Goal: Task Accomplishment & Management: Complete application form

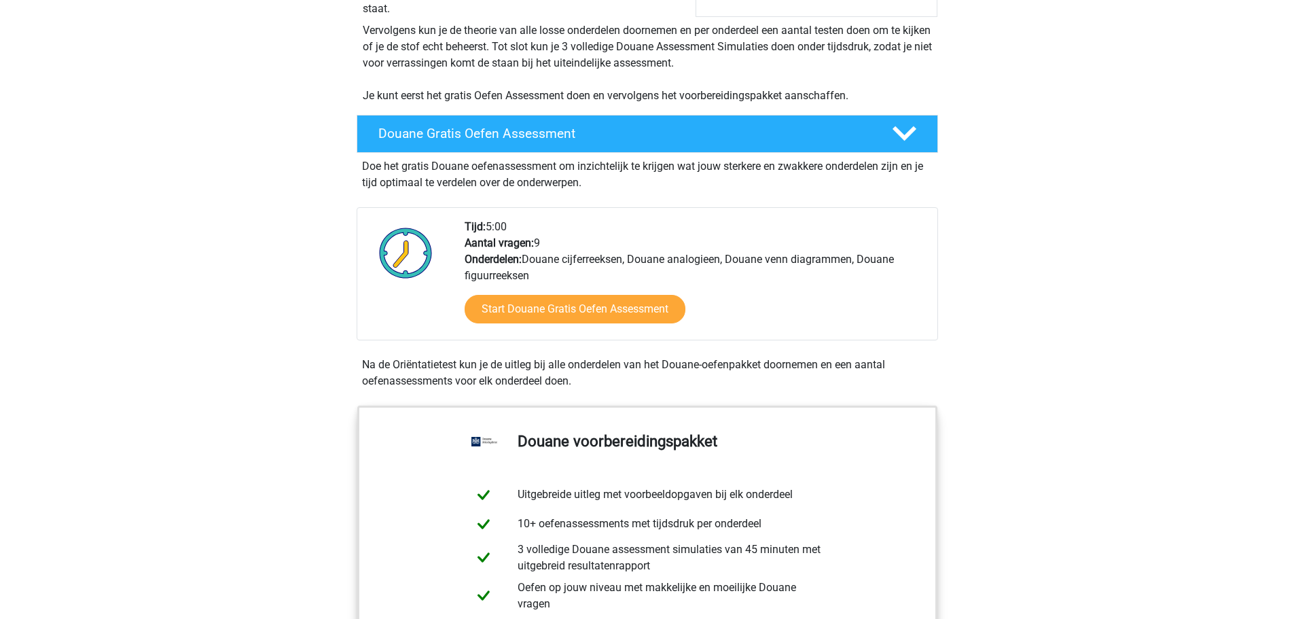
scroll to position [381, 0]
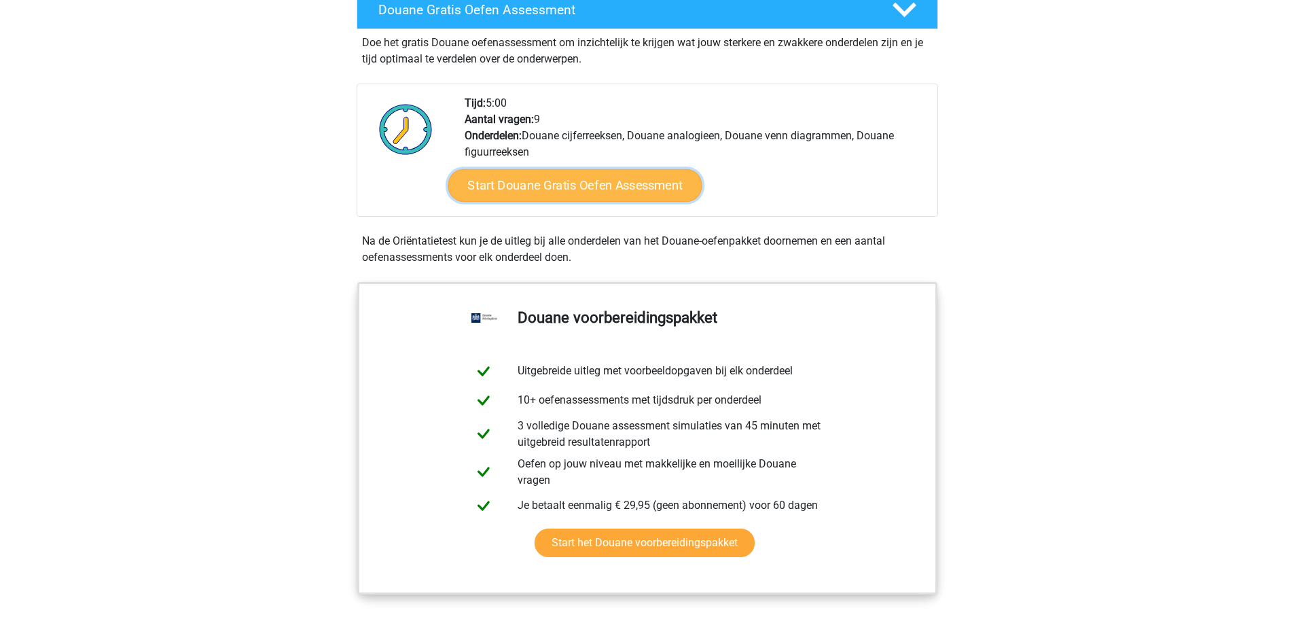
click at [637, 202] on link "Start Douane Gratis Oefen Assessment" at bounding box center [575, 185] width 254 height 33
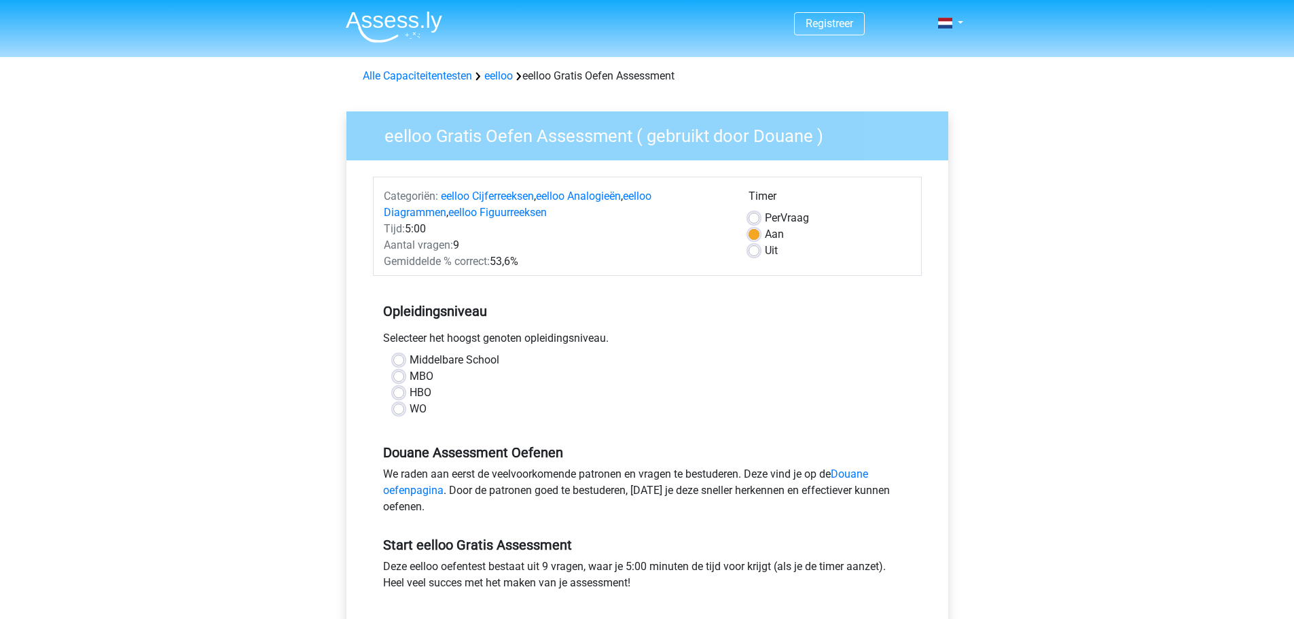
click at [410, 362] on label "Middelbare School" at bounding box center [455, 360] width 90 height 16
click at [399, 362] on input "Middelbare School" at bounding box center [398, 359] width 11 height 14
radio input "true"
click at [294, 403] on div "Registreer" at bounding box center [647, 534] width 1294 height 1068
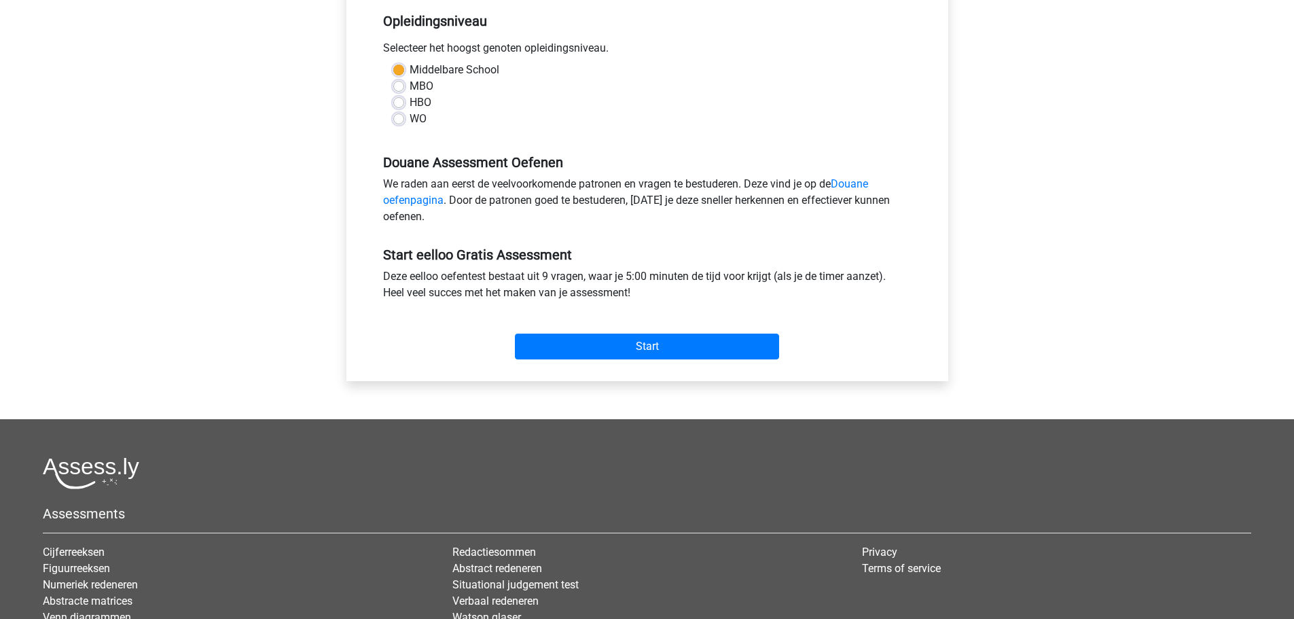
scroll to position [299, 0]
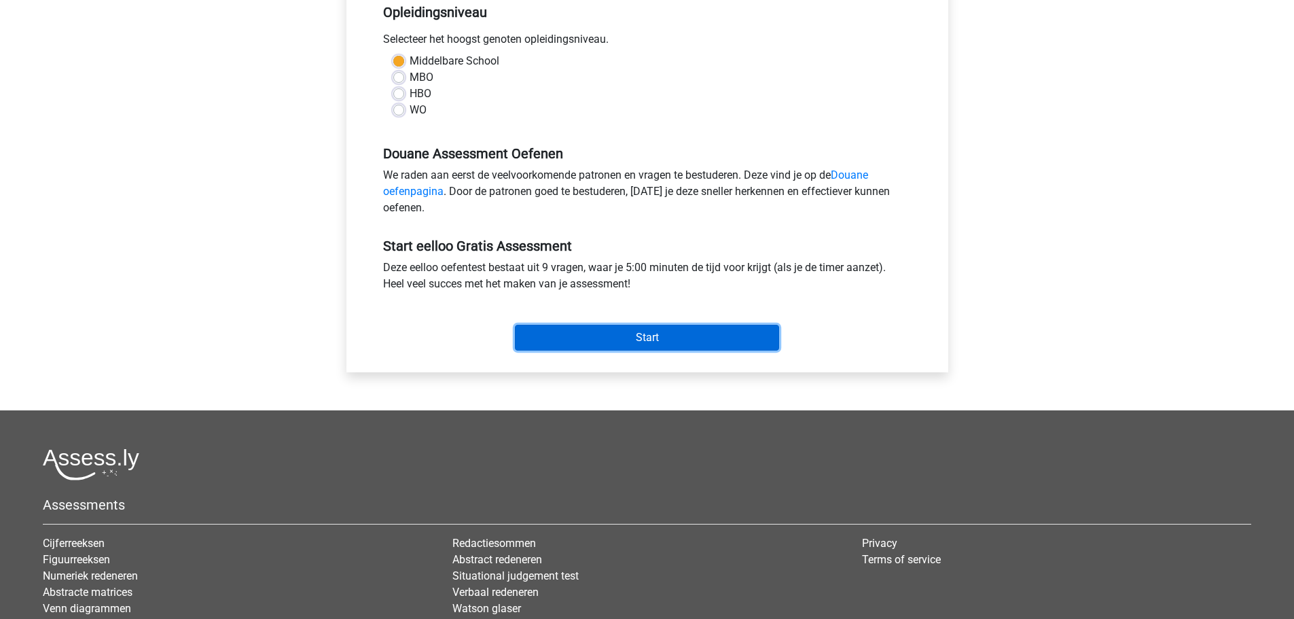
click at [663, 338] on input "Start" at bounding box center [647, 338] width 264 height 26
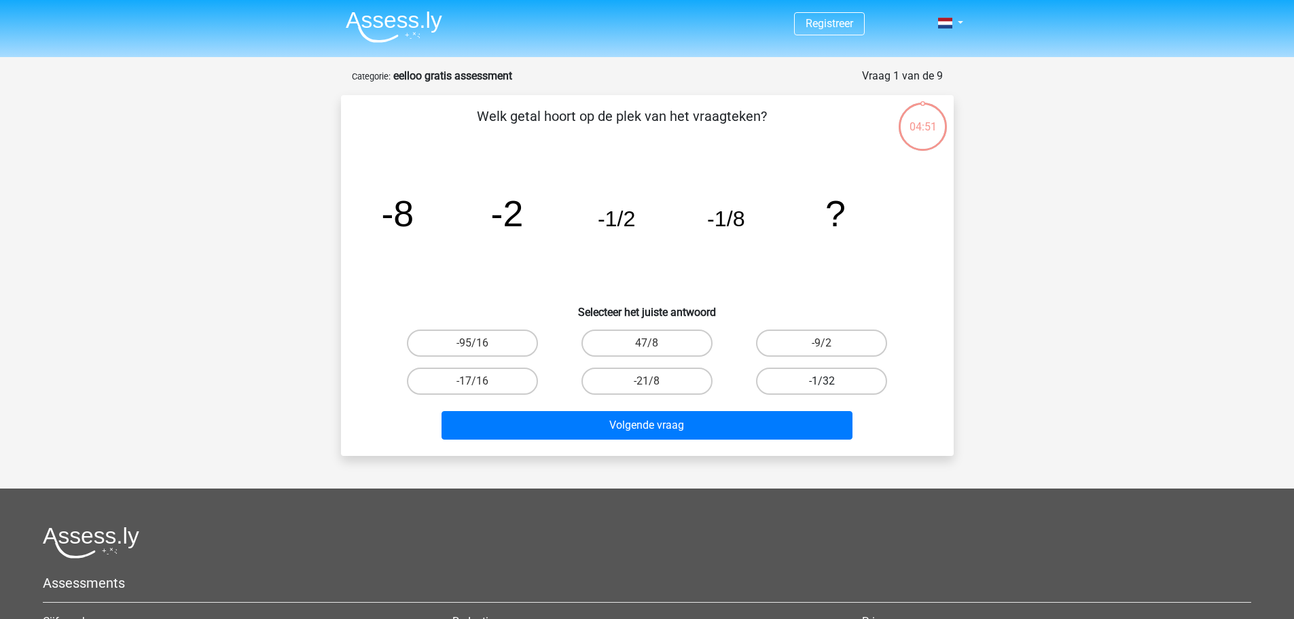
click at [850, 381] on label "-1/32" at bounding box center [821, 381] width 131 height 27
click at [831, 381] on input "-1/32" at bounding box center [826, 385] width 9 height 9
radio input "true"
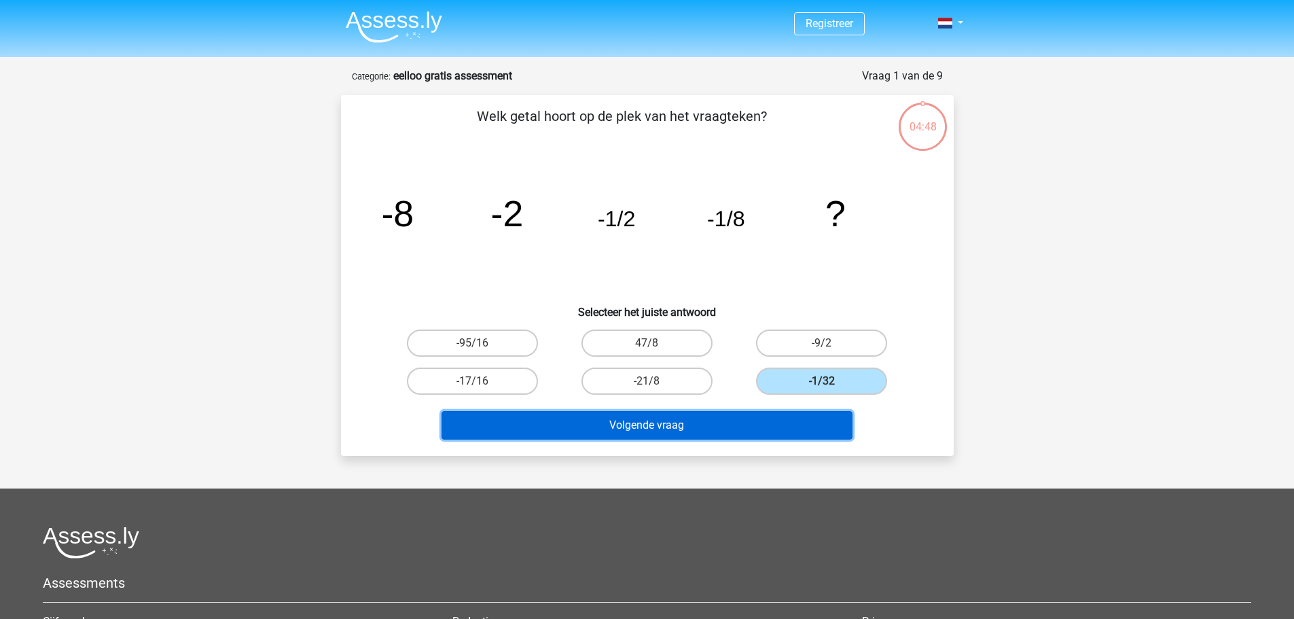
click at [749, 427] on button "Volgende vraag" at bounding box center [647, 425] width 411 height 29
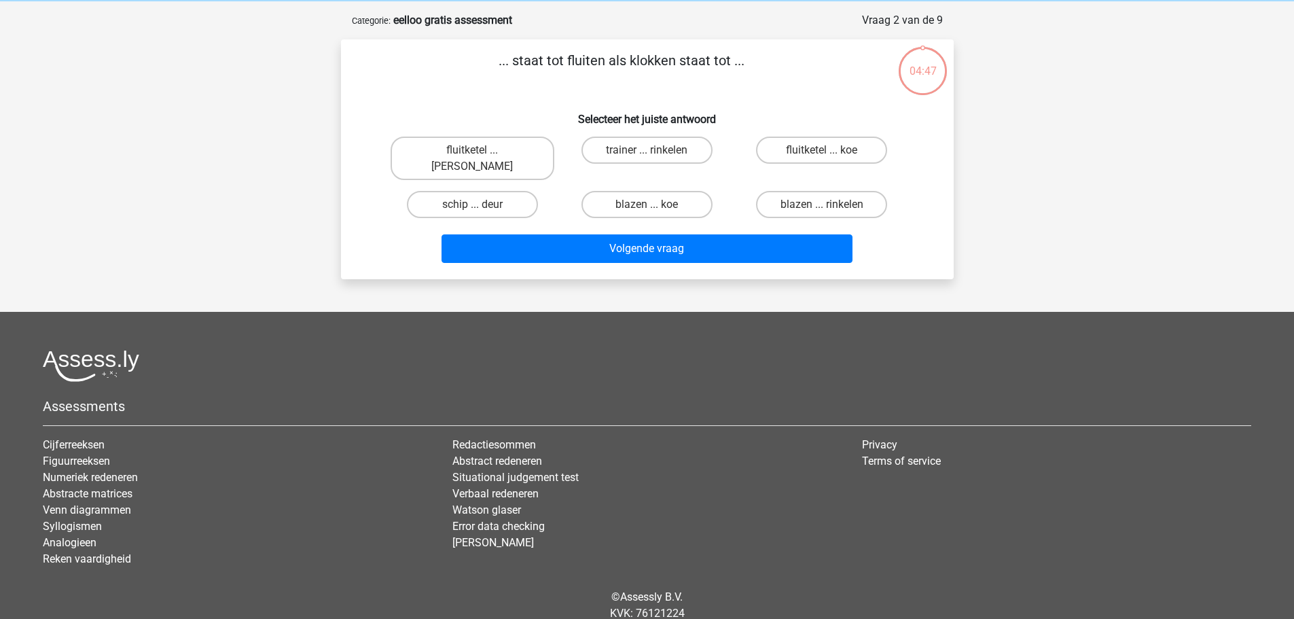
scroll to position [68, 0]
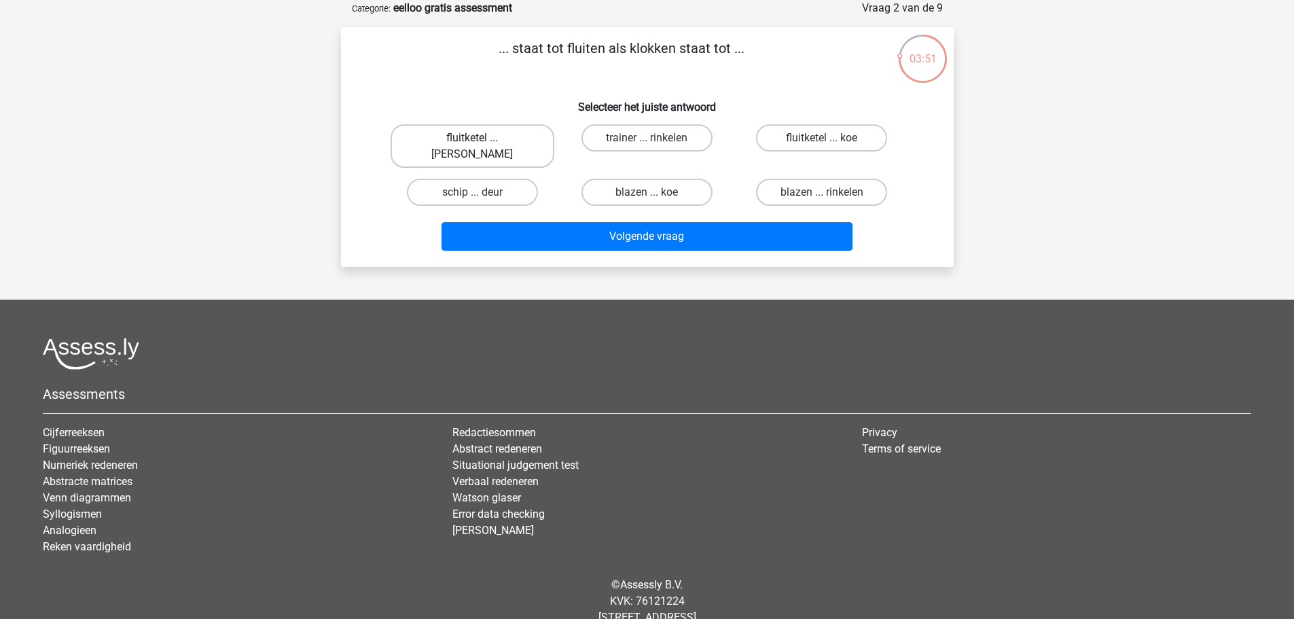
click at [479, 135] on label "fluitketel ... luiden" at bounding box center [473, 145] width 164 height 43
click at [479, 138] on input "fluitketel ... luiden" at bounding box center [476, 142] width 9 height 9
radio input "true"
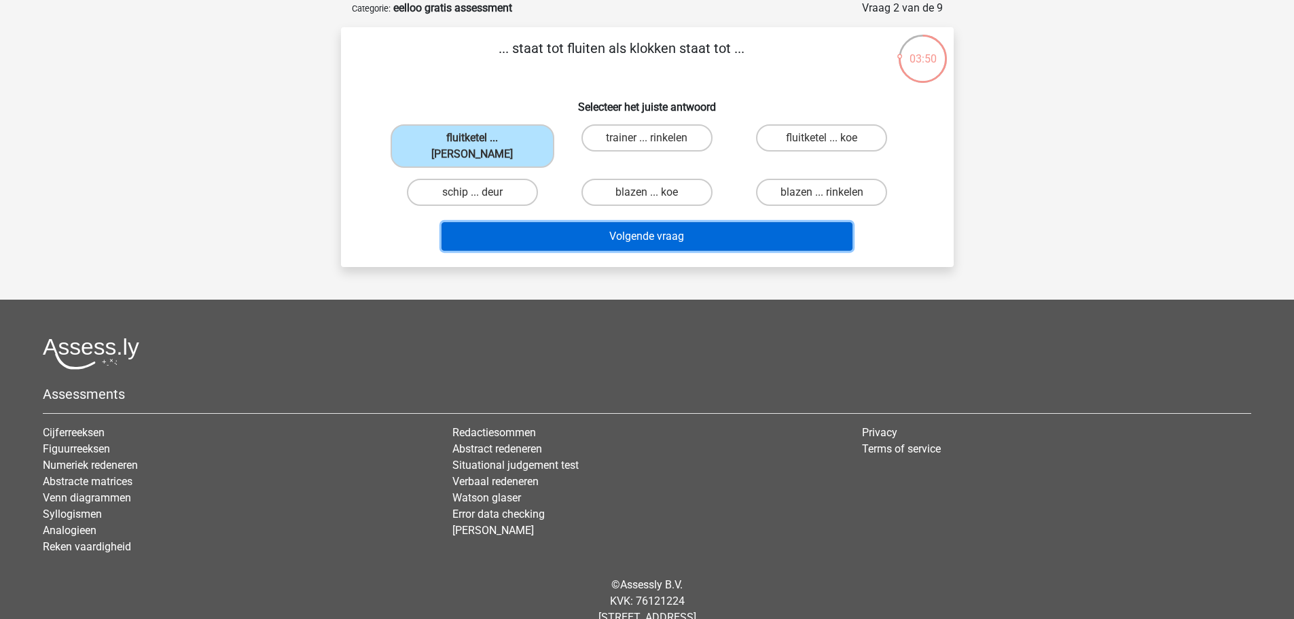
click at [687, 222] on button "Volgende vraag" at bounding box center [647, 236] width 411 height 29
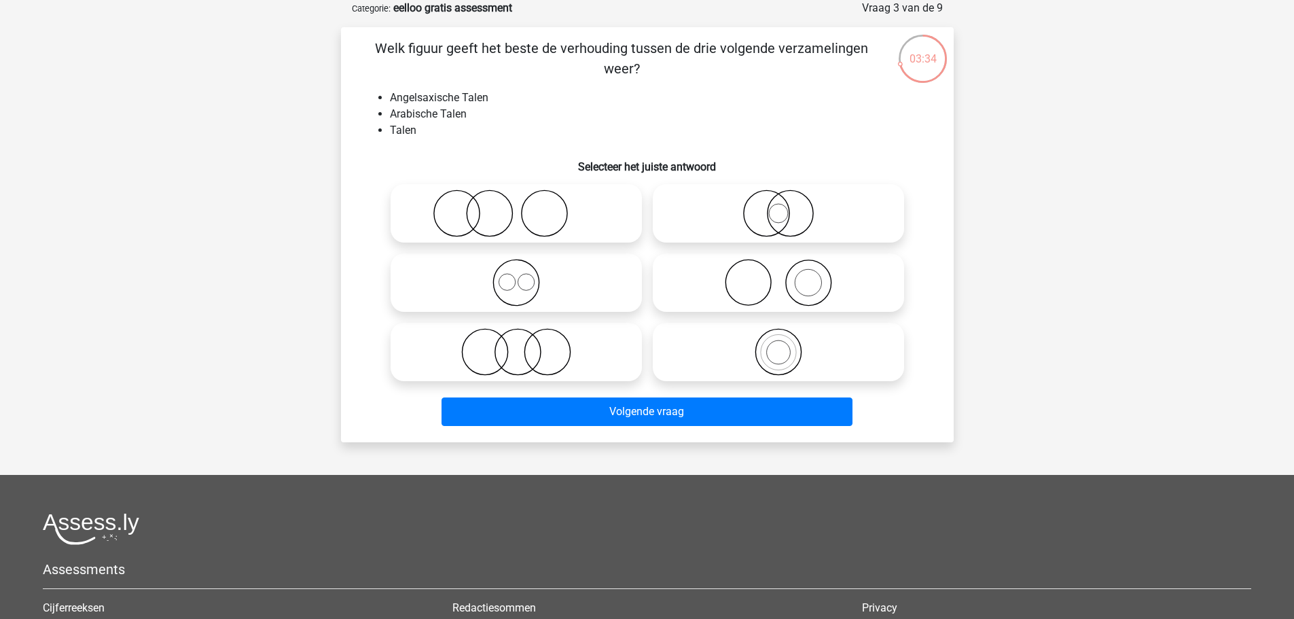
click at [512, 284] on icon at bounding box center [516, 283] width 241 height 48
click at [516, 276] on input "radio" at bounding box center [520, 271] width 9 height 9
radio input "true"
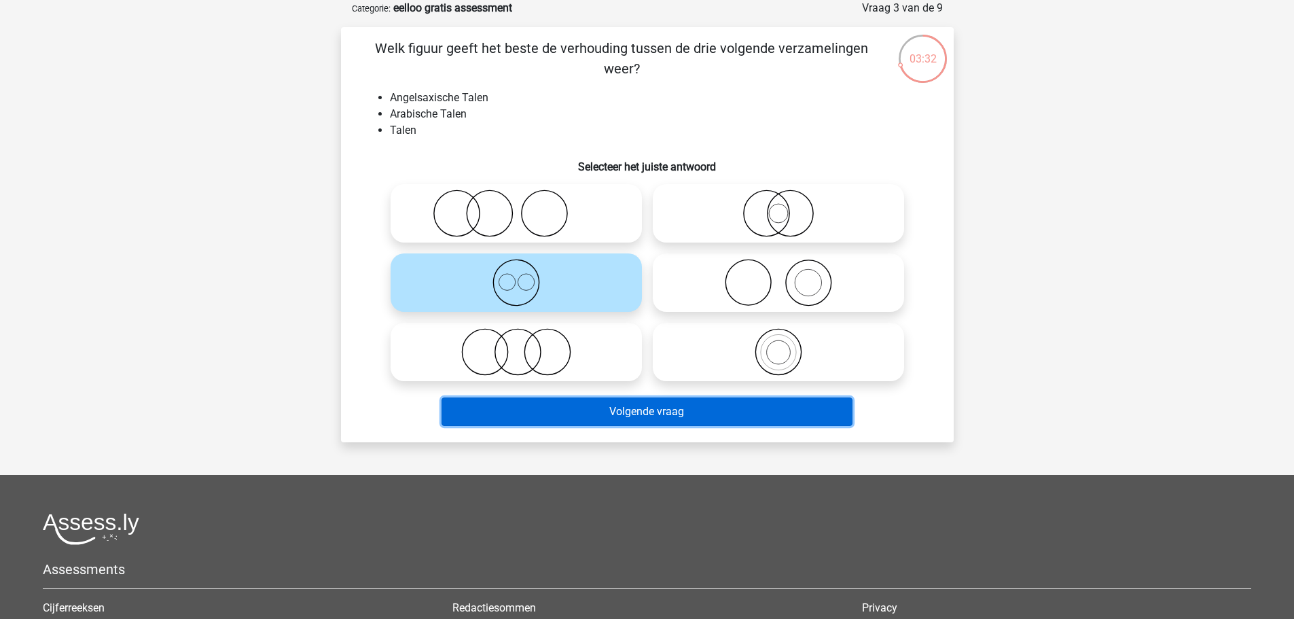
click at [664, 409] on button "Volgende vraag" at bounding box center [647, 412] width 411 height 29
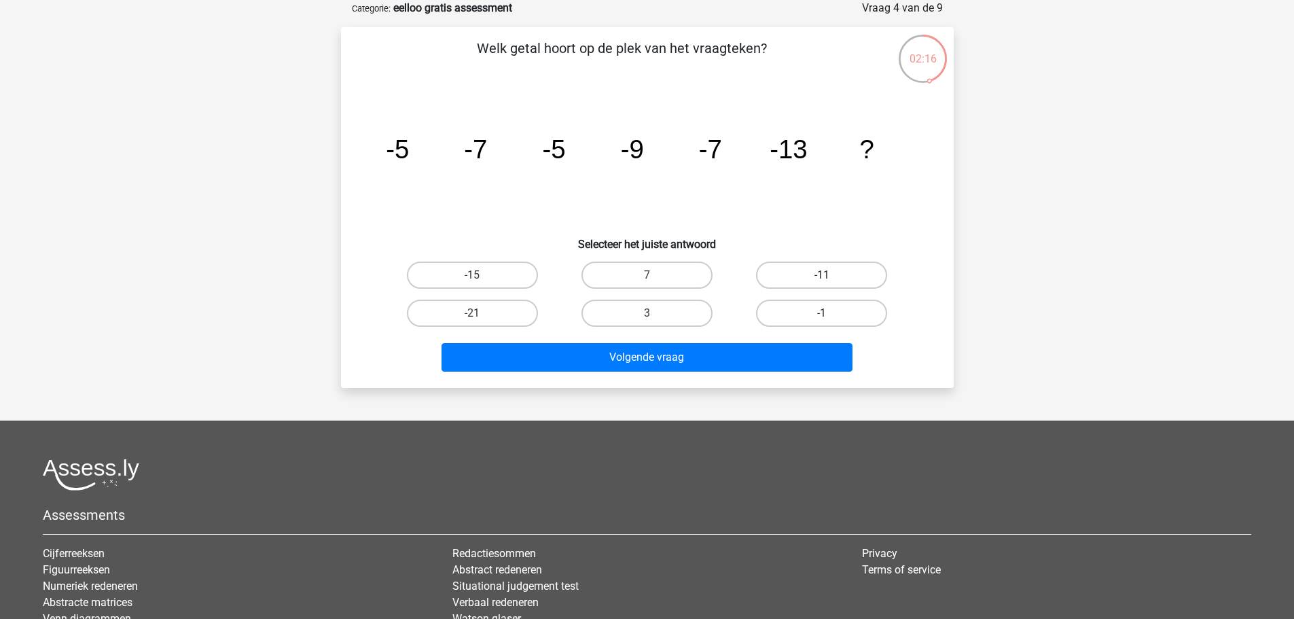
click at [789, 268] on label "-11" at bounding box center [821, 275] width 131 height 27
click at [822, 275] on input "-11" at bounding box center [826, 279] width 9 height 9
radio input "true"
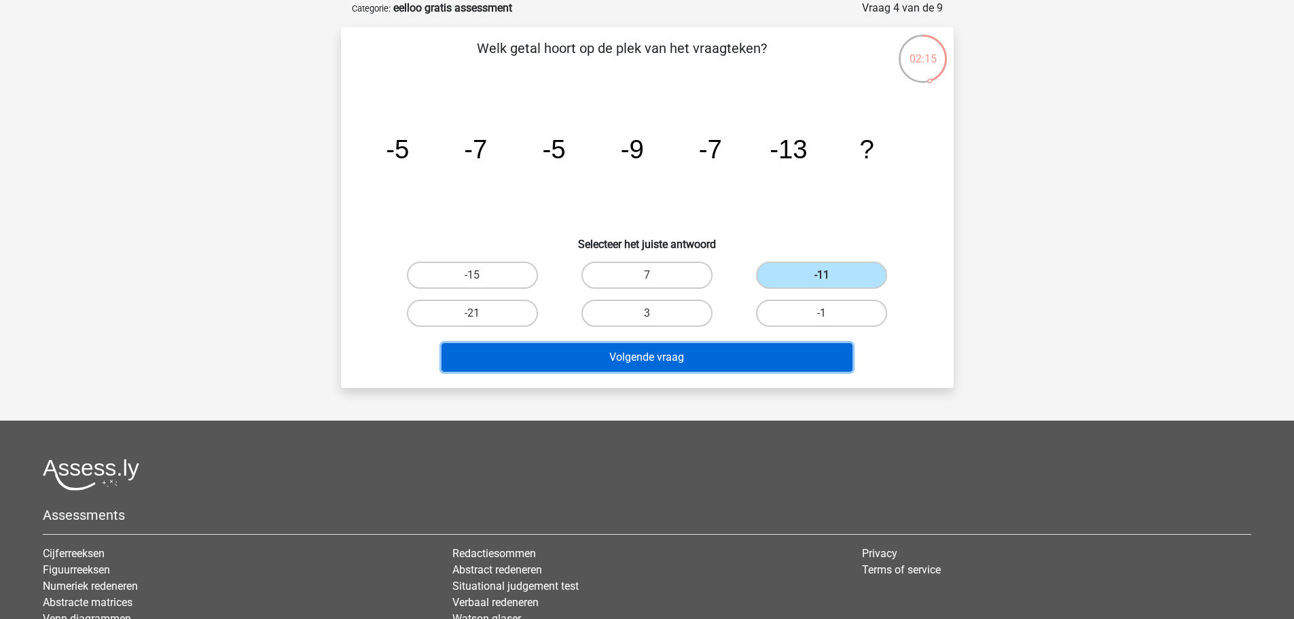
click at [718, 351] on button "Volgende vraag" at bounding box center [647, 357] width 411 height 29
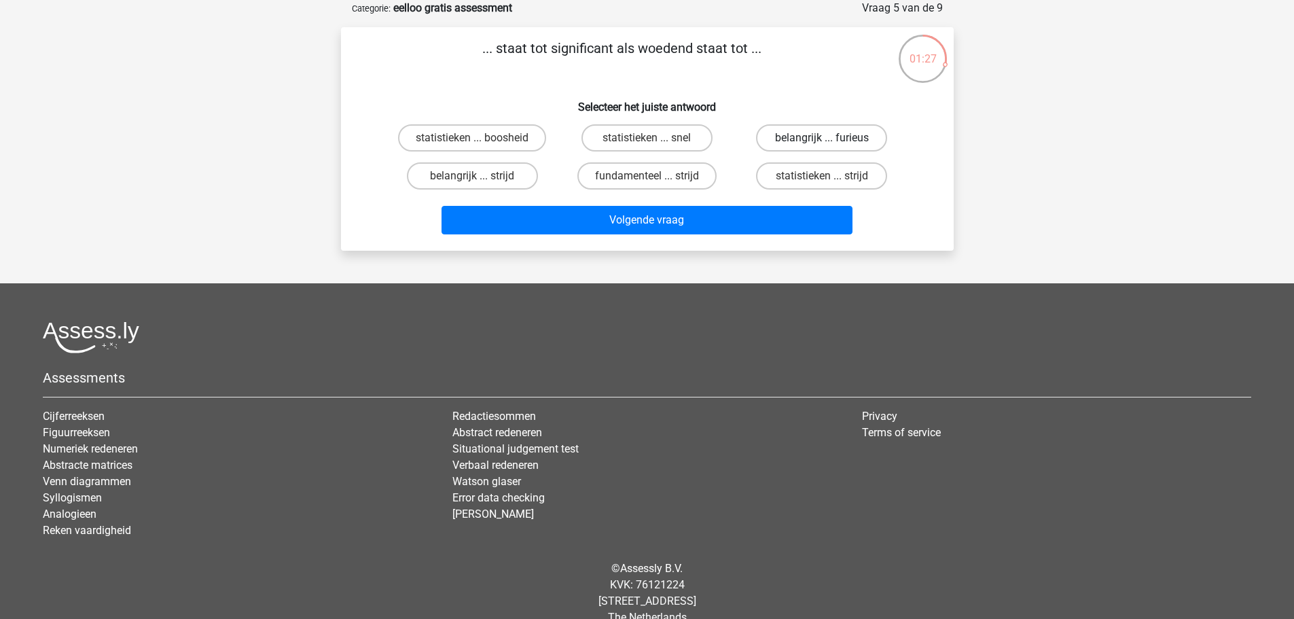
click at [805, 137] on label "belangrijk ... furieus" at bounding box center [821, 137] width 131 height 27
click at [822, 138] on input "belangrijk ... furieus" at bounding box center [826, 142] width 9 height 9
radio input "true"
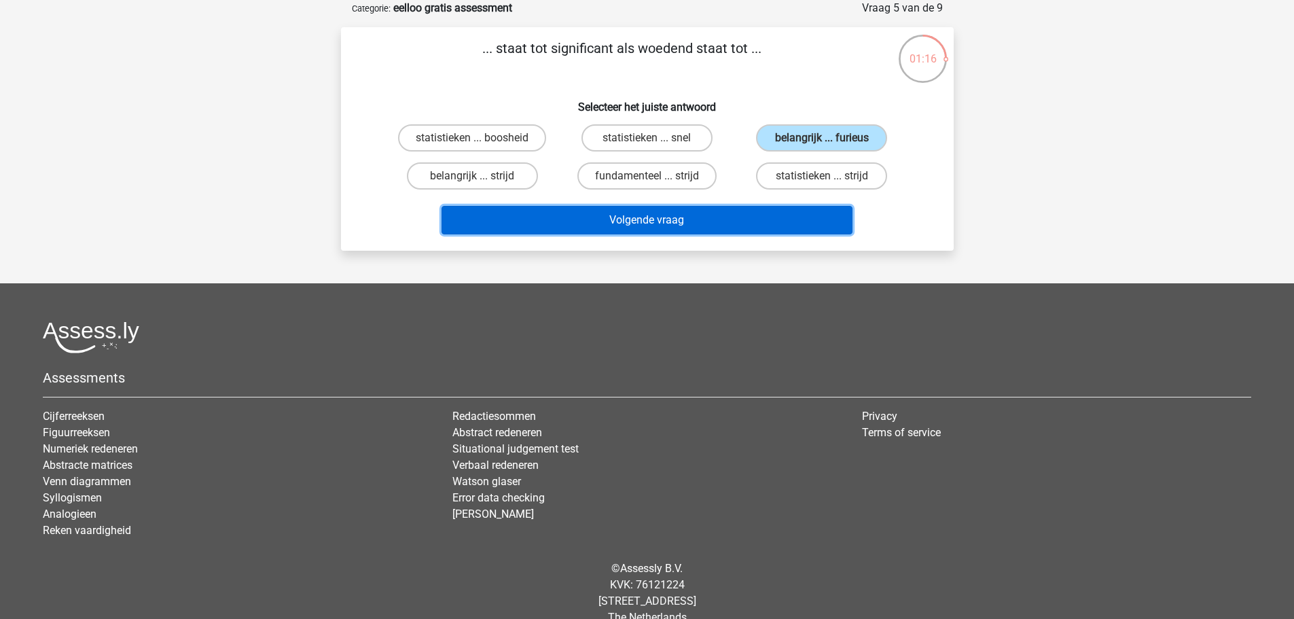
click at [752, 217] on button "Volgende vraag" at bounding box center [647, 220] width 411 height 29
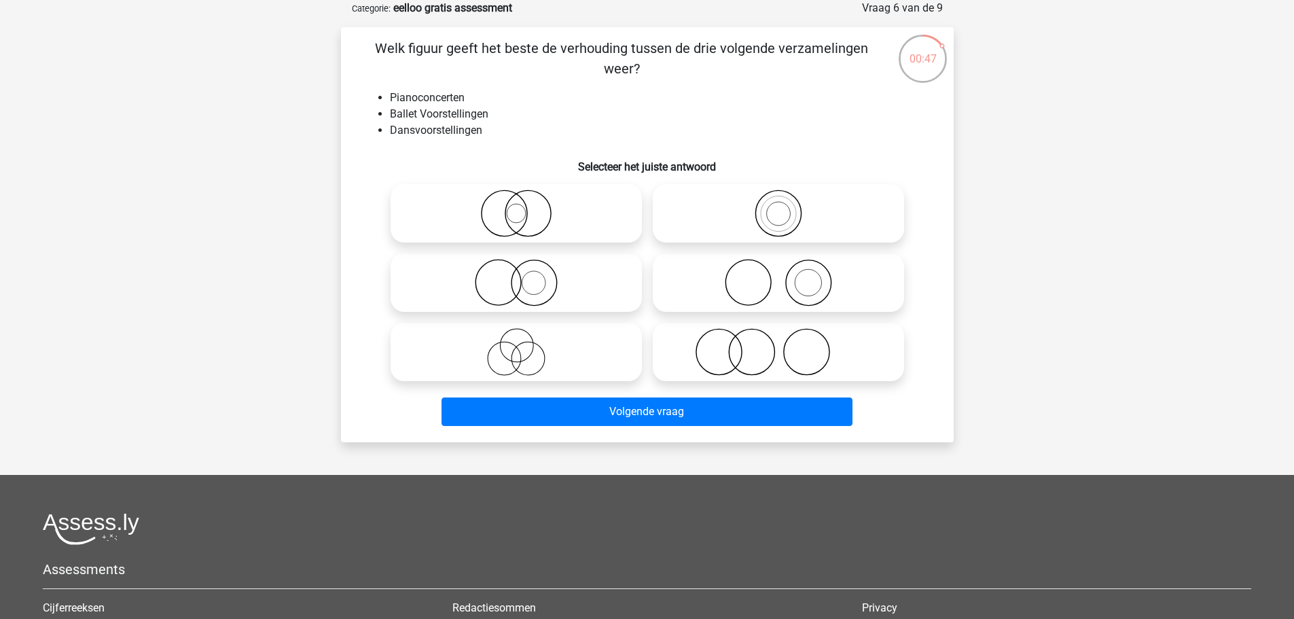
click at [775, 280] on icon at bounding box center [778, 283] width 241 height 48
click at [779, 276] on input "radio" at bounding box center [783, 271] width 9 height 9
radio input "true"
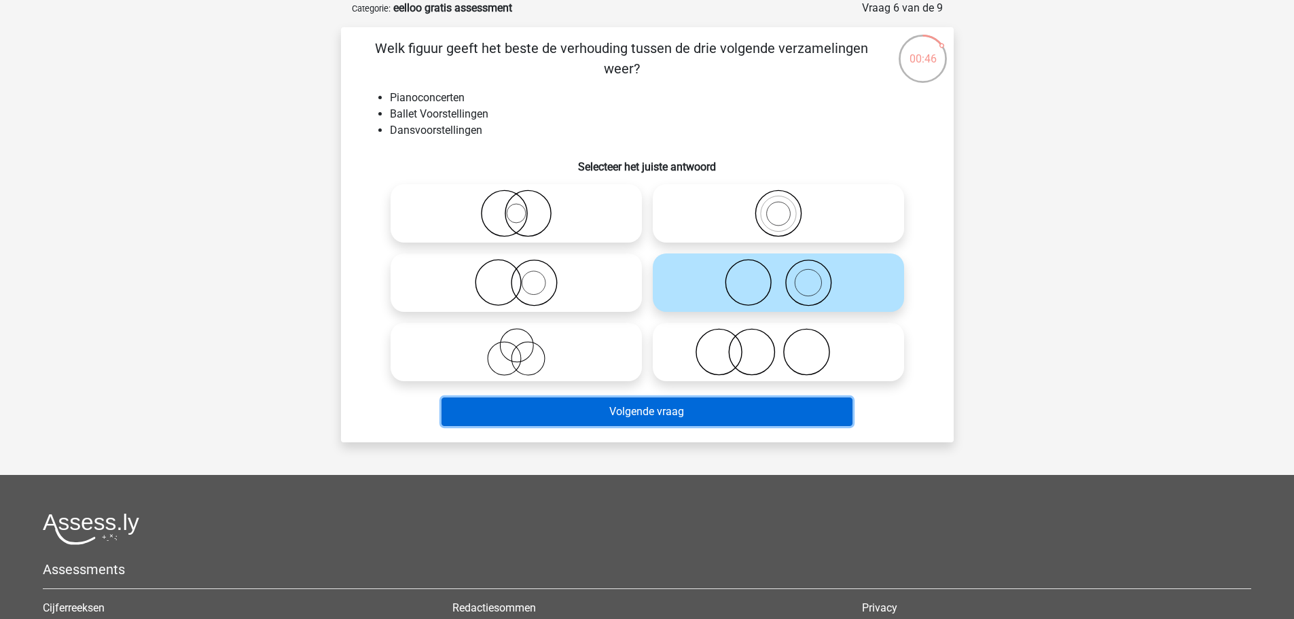
click at [752, 414] on button "Volgende vraag" at bounding box center [647, 412] width 411 height 29
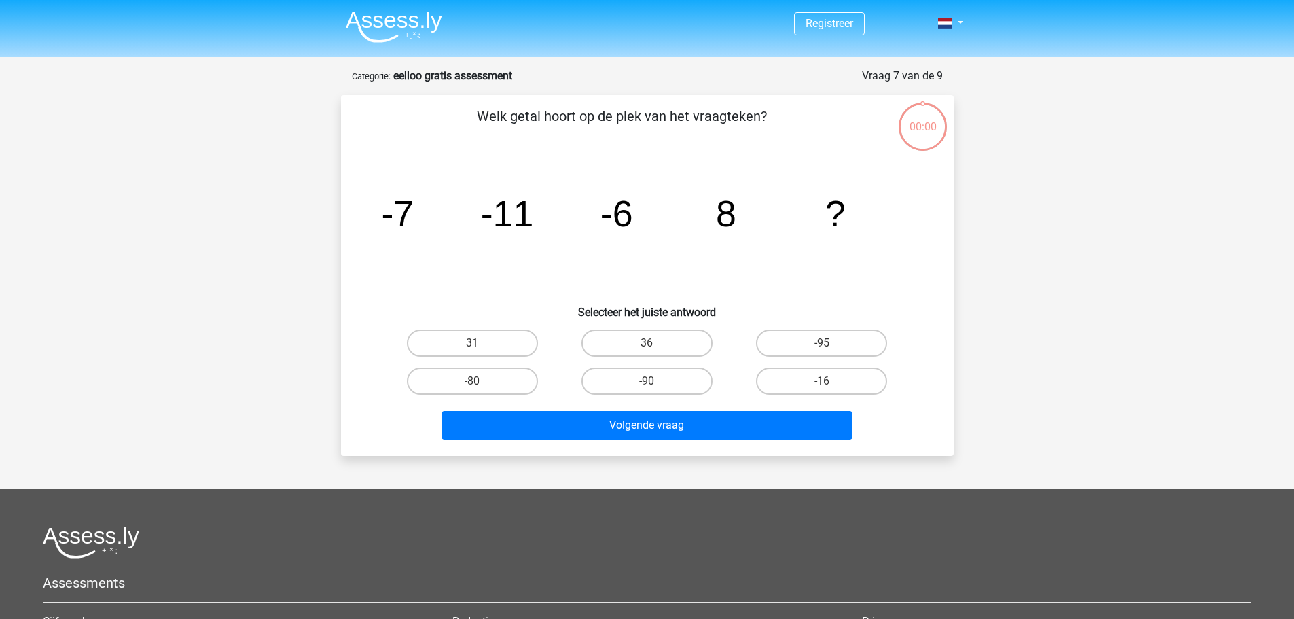
scroll to position [68, 0]
